Goal: Task Accomplishment & Management: Manage account settings

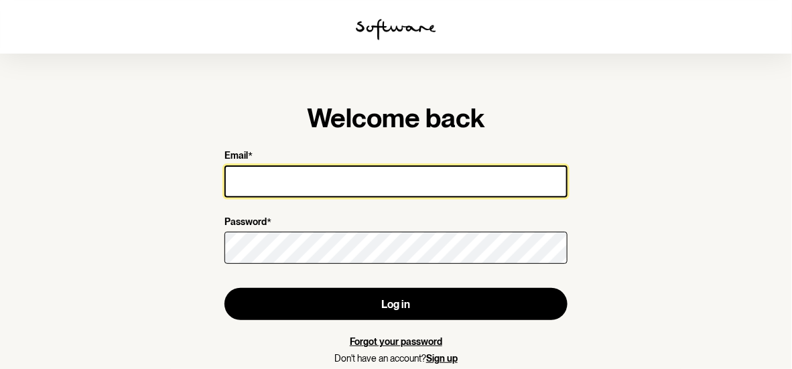
click at [297, 181] on input "Email *" at bounding box center [395, 181] width 343 height 32
type input "[EMAIL_ADDRESS][PERSON_NAME][DOMAIN_NAME]"
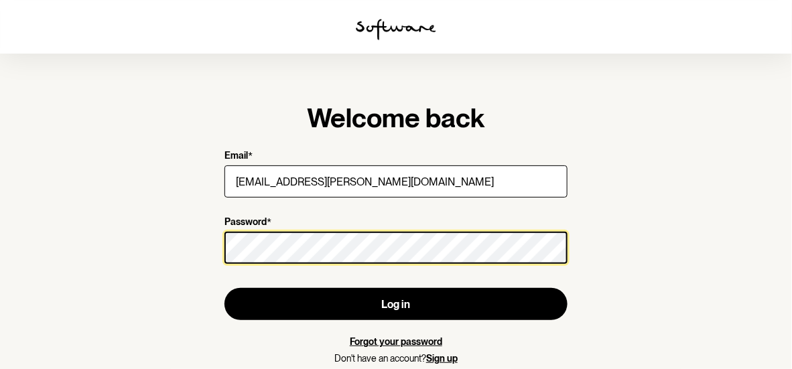
click at [224, 288] on button "Log in" at bounding box center [395, 304] width 343 height 32
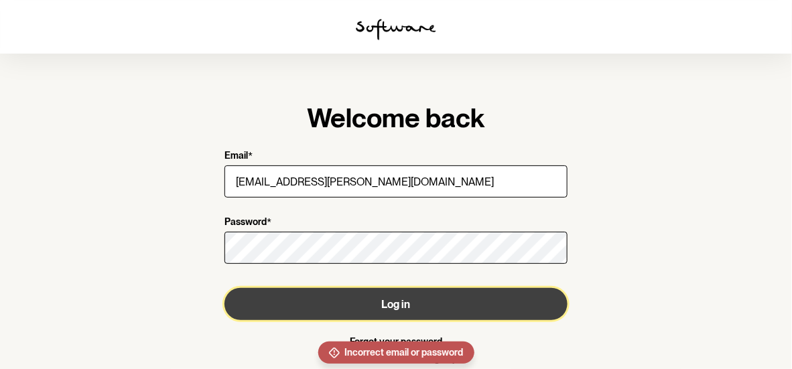
click at [372, 306] on button "Log in" at bounding box center [395, 304] width 343 height 32
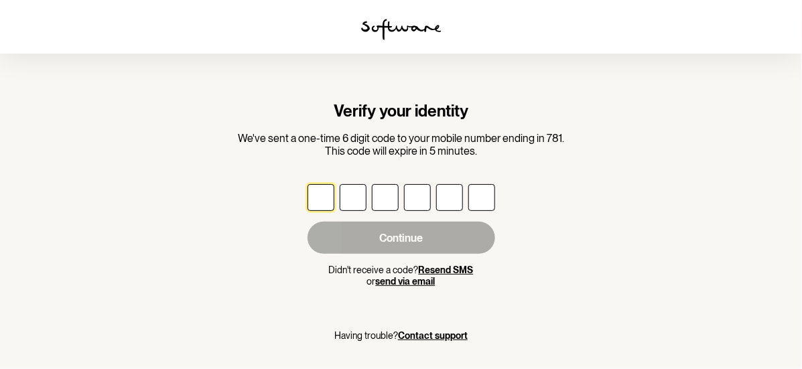
type input "6"
type input "2"
type input "3"
type input "9"
type input "5"
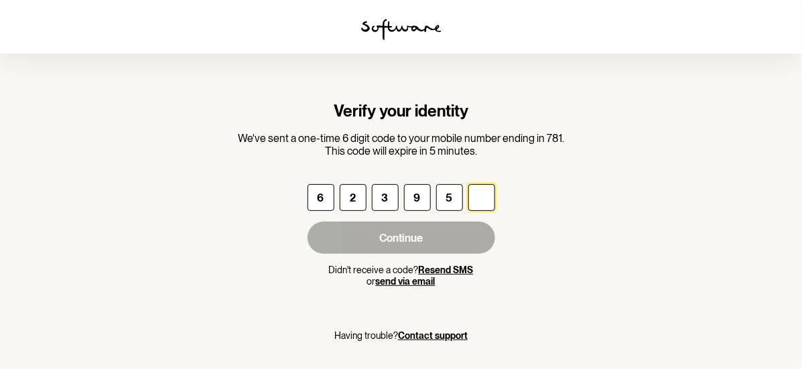
type input "2"
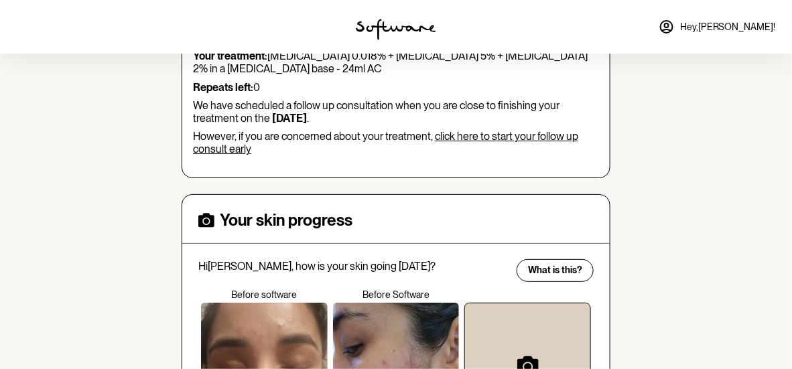
scroll to position [134, 0]
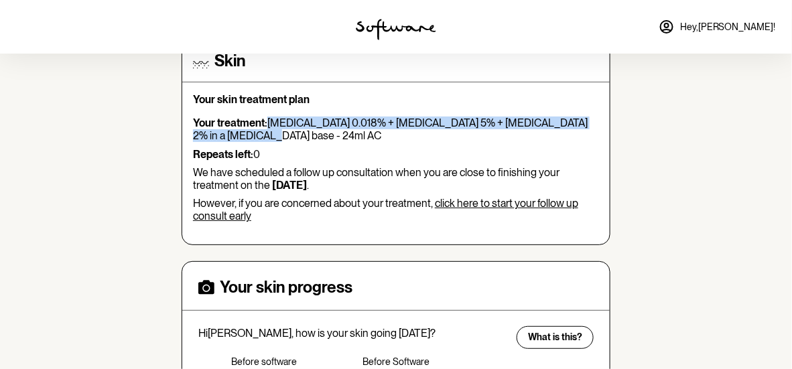
drag, startPoint x: 270, startPoint y: 119, endPoint x: 236, endPoint y: 131, distance: 36.0
click at [236, 131] on p "Your treatment: [MEDICAL_DATA] 0.018% + [MEDICAL_DATA] 5% + [MEDICAL_DATA] 2% i…" at bounding box center [396, 129] width 406 height 25
copy p "[MEDICAL_DATA] 0.018% + [MEDICAL_DATA] 5% + [MEDICAL_DATA] 2% in a [MEDICAL_DAT…"
